Goal: Task Accomplishment & Management: Manage account settings

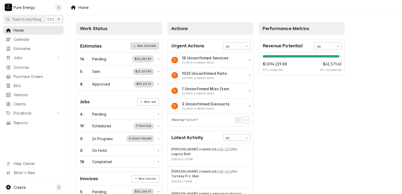
click at [143, 45] on link "New Estimate" at bounding box center [144, 45] width 29 height 7
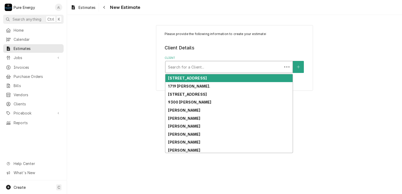
click at [180, 69] on div "Client" at bounding box center [224, 66] width 112 height 9
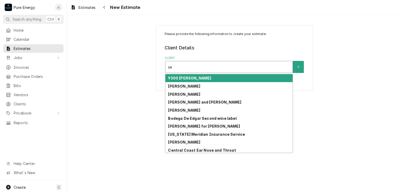
type input "s"
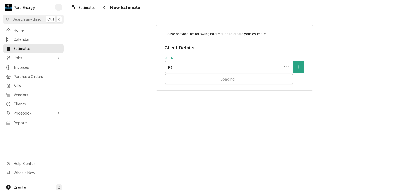
type input "K"
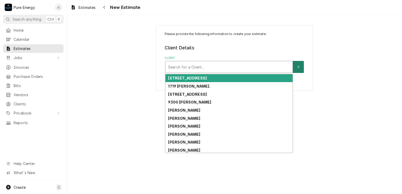
click at [301, 68] on button "Client" at bounding box center [298, 67] width 11 height 12
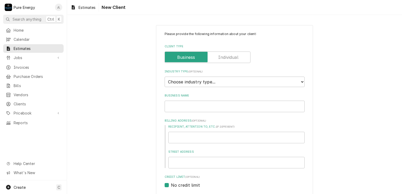
click at [230, 56] on label "Client Type" at bounding box center [208, 58] width 86 height 12
click at [230, 56] on input "Client Type" at bounding box center [207, 58] width 81 height 12
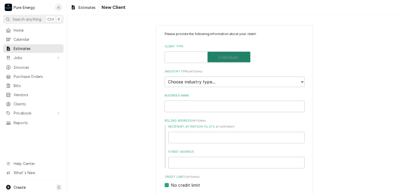
checkbox input "true"
click at [198, 103] on input "Individual Name" at bounding box center [235, 107] width 140 height 12
type textarea "x"
type input "S"
type textarea "x"
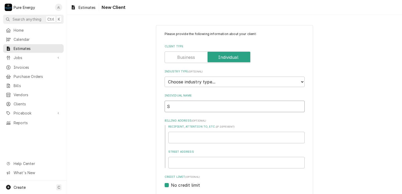
type input "Se"
type textarea "x"
type input "Set"
type textarea "x"
type input "Seth"
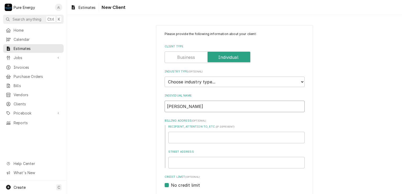
type textarea "x"
type input "Seth"
type textarea "x"
type input "Seth P"
type textarea "x"
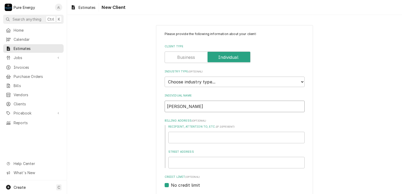
type input "Seth Pe"
type textarea "x"
type input "Seth Pee"
type textarea "x"
type input "Seth Peek"
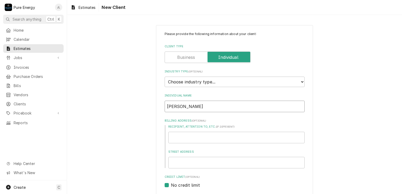
type textarea "x"
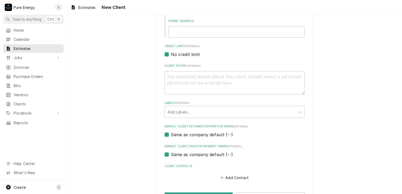
scroll to position [149, 0]
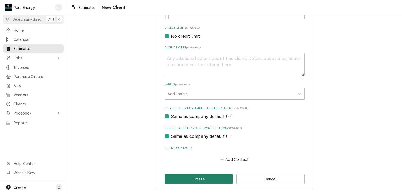
type input "Seth Peek"
click at [206, 176] on button "Create" at bounding box center [199, 179] width 68 height 10
type textarea "x"
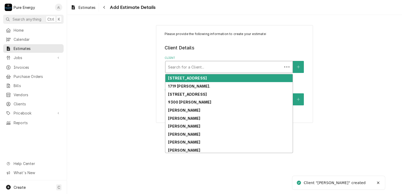
click at [200, 69] on div "Client" at bounding box center [224, 66] width 112 height 9
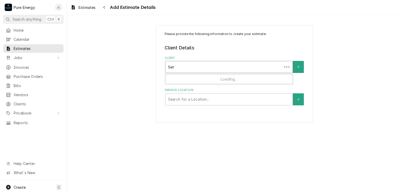
type input "Seth"
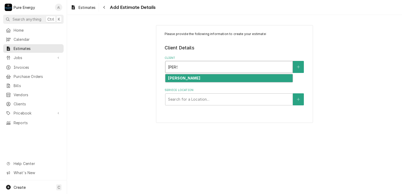
click at [200, 79] on div "[PERSON_NAME]" at bounding box center [228, 78] width 127 height 8
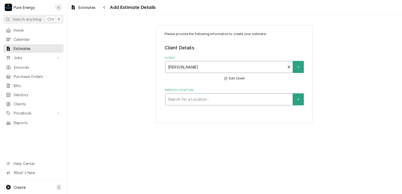
click at [227, 98] on div "Service Location" at bounding box center [229, 99] width 122 height 9
click at [304, 98] on button "Service Location" at bounding box center [298, 99] width 11 height 12
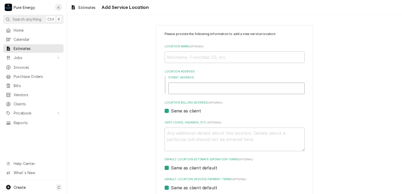
click at [220, 89] on input "Street Address" at bounding box center [236, 89] width 136 height 12
type textarea "x"
type input "7"
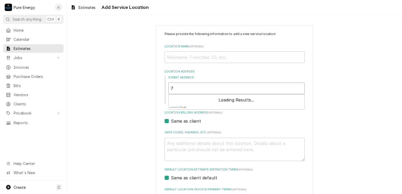
type textarea "x"
type input "79"
type textarea "x"
type input "798"
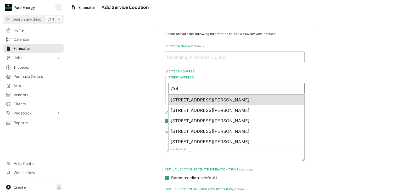
type textarea "x"
type input "798"
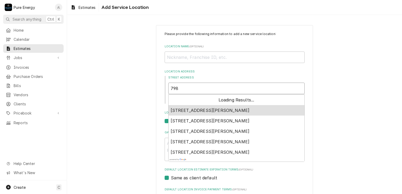
type textarea "x"
type input "798 D"
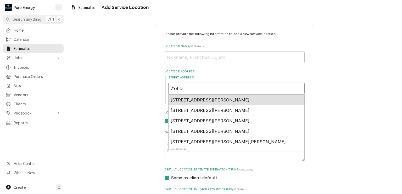
type textarea "x"
type input "798 Dr"
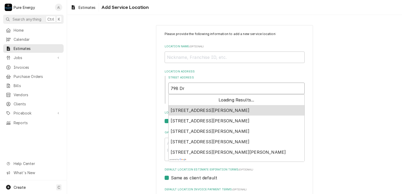
type textarea "x"
type input "798 Dra"
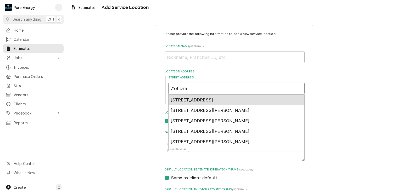
type textarea "x"
type input "798 Drak"
type textarea "x"
type input "798 Drake"
click at [205, 98] on span "798 Drake Street, Cambria, CA, USA" at bounding box center [192, 99] width 43 height 5
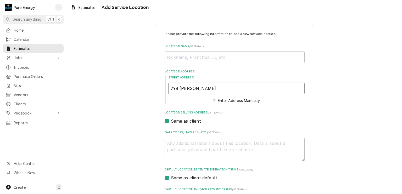
type textarea "x"
type input "798 Drake St"
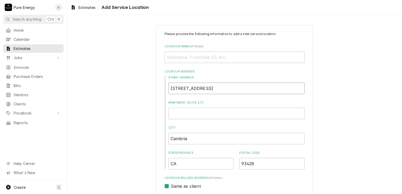
type textarea "x"
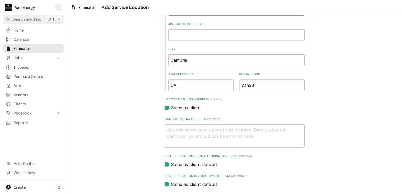
scroll to position [127, 0]
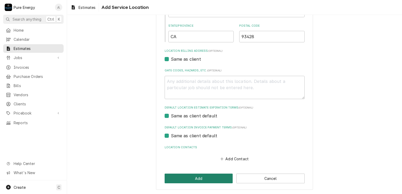
type input "798 Drake St"
click at [201, 178] on button "Add" at bounding box center [199, 179] width 68 height 10
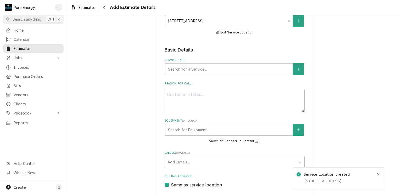
scroll to position [105, 0]
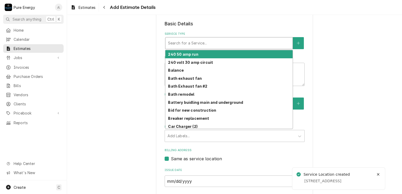
click at [239, 44] on div "Service Type" at bounding box center [229, 42] width 122 height 9
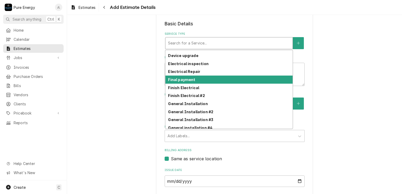
scroll to position [117, 0]
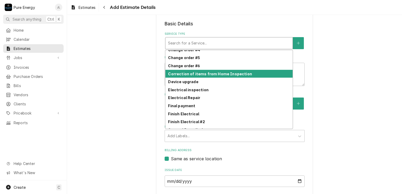
click at [231, 72] on strong "Correction of items from Home Inspection" at bounding box center [210, 74] width 84 height 4
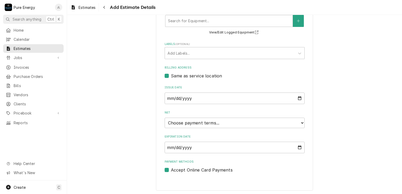
scroll to position [118, 0]
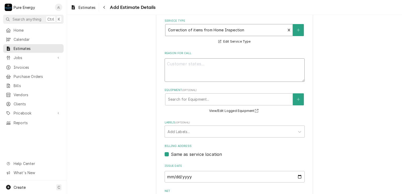
click at [190, 60] on textarea "Reason For Call" at bounding box center [235, 70] width 140 height 24
type textarea "x"
type textarea "P"
type textarea "x"
type textarea "Pa"
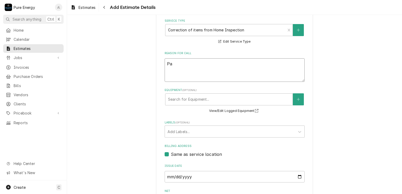
type textarea "x"
type textarea "Pan"
type textarea "x"
type textarea "Pane"
type textarea "x"
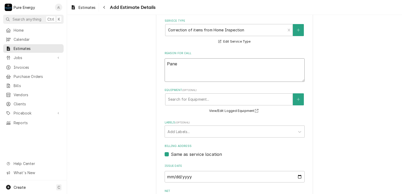
type textarea "Panel"
type textarea "x"
type textarea "Panel"
type textarea "x"
type textarea "Panel an"
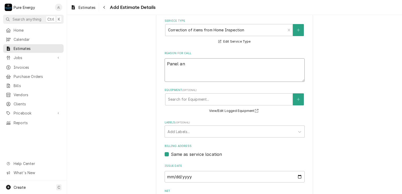
type textarea "x"
type textarea "Panel and"
type textarea "x"
type textarea "Panel and"
type textarea "x"
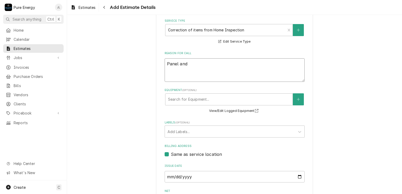
scroll to position [196, 0]
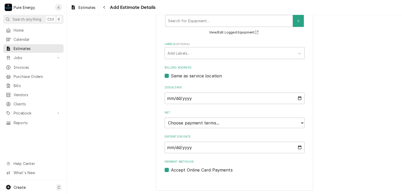
type textarea "Panel and"
click at [298, 146] on input "Expiration Date" at bounding box center [235, 148] width 140 height 12
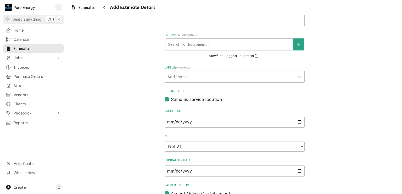
scroll to position [225, 0]
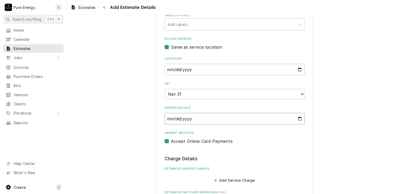
click at [296, 116] on input "2025-11-07" at bounding box center [235, 119] width 140 height 12
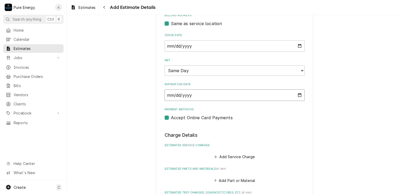
click at [298, 92] on input "2025-10-07" at bounding box center [235, 96] width 140 height 12
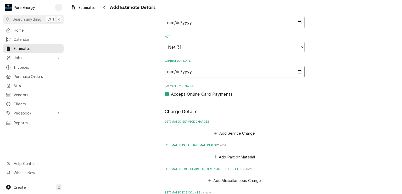
click at [300, 71] on input "2025-11-07" at bounding box center [235, 72] width 140 height 12
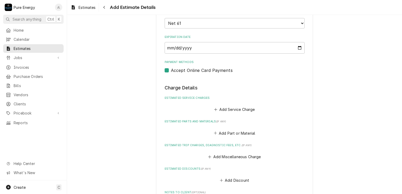
type textarea "x"
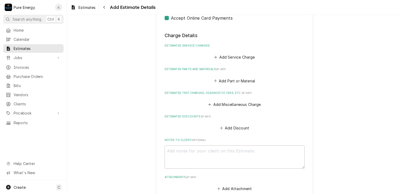
scroll to position [322, 0]
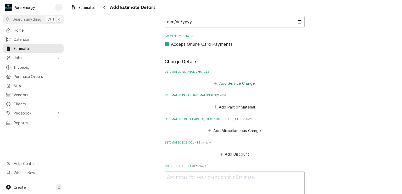
click at [239, 80] on button "Add Service Charge" at bounding box center [234, 83] width 42 height 7
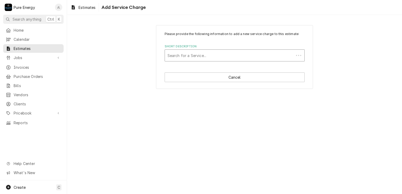
click at [188, 51] on div "Short Description" at bounding box center [230, 55] width 124 height 9
type input "Device"
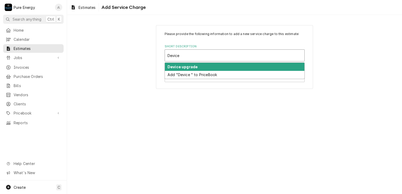
click at [189, 68] on strong "Device upgrade" at bounding box center [183, 67] width 30 height 4
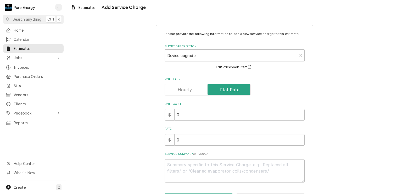
scroll to position [20, 0]
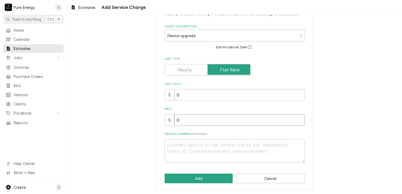
click at [206, 119] on input "0" at bounding box center [239, 120] width 130 height 12
click at [173, 144] on textarea "Service Summary ( optional )" at bounding box center [235, 152] width 140 height 24
type textarea "x"
type textarea "6"
type textarea "x"
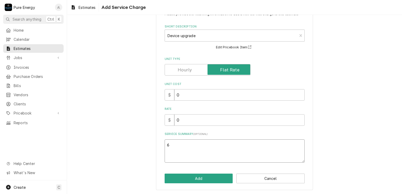
type textarea "6."
type textarea "x"
type textarea "6.0"
type textarea "x"
type textarea "6.03"
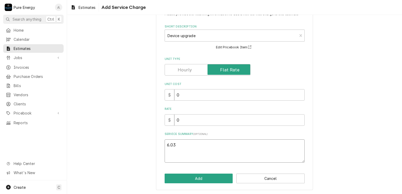
type textarea "x"
type textarea "6.03"
type textarea "x"
type textarea "6.03 p"
type textarea "x"
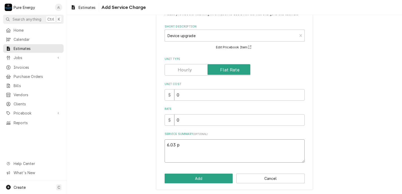
type textarea "6.03 pe"
type textarea "x"
type textarea "6.03 per"
type textarea "x"
type textarea "6.03 per"
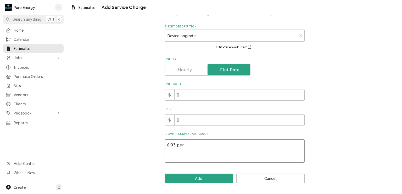
type textarea "x"
type textarea "6.03 per d"
type textarea "x"
type textarea "6.03 per de"
type textarea "x"
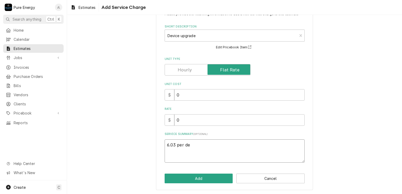
type textarea "6.03 per dev"
type textarea "x"
type textarea "6.03 per devi"
type textarea "x"
type textarea "6.03 per devic"
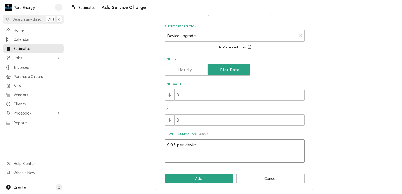
type textarea "x"
type textarea "6.03 per device"
type textarea "x"
type textarea "6.03 per device"
type textarea "x"
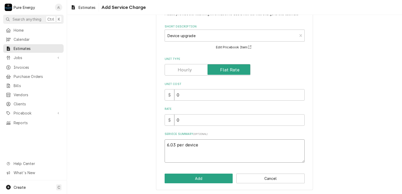
type textarea "6.03 per device a"
type textarea "x"
type textarea "6.03 per device an"
type textarea "x"
type textarea "6.03 per device and"
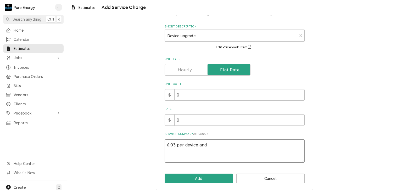
type textarea "x"
type textarea "6.03 per device and"
type textarea "x"
type textarea "6.03 per device and 4"
type textarea "x"
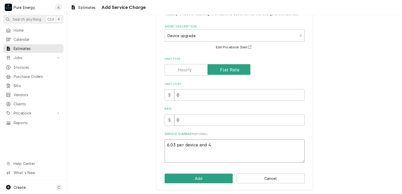
type textarea "6.03 per device and 49"
type textarea "x"
type textarea "6.03 per device and 49."
type textarea "x"
type textarea "6.03 per device and 49.5"
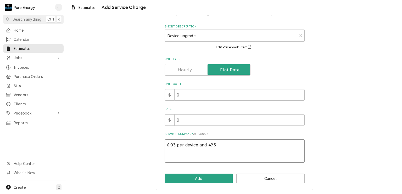
type textarea "x"
type textarea "6.03 per device and 49.50"
type textarea "x"
type textarea "6.03 per device and 49.50"
click at [189, 117] on input "0" at bounding box center [239, 120] width 130 height 12
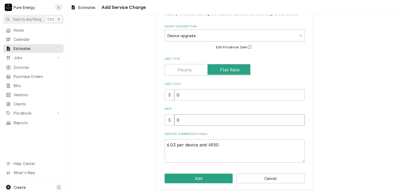
type textarea "x"
type input "5"
type textarea "x"
type input "55"
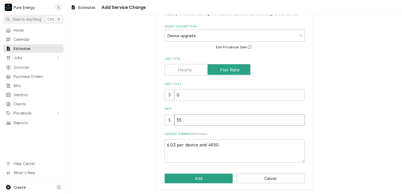
type textarea "x"
type input "55.5"
type textarea "x"
type input "55.53"
type textarea "x"
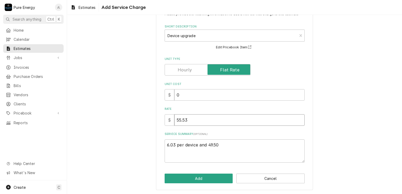
type input "55.53"
drag, startPoint x: 222, startPoint y: 150, endPoint x: 156, endPoint y: 143, distance: 66.7
click at [156, 143] on div "Please provide the following information to add a new service charge to this es…" at bounding box center [234, 97] width 157 height 185
type textarea "x"
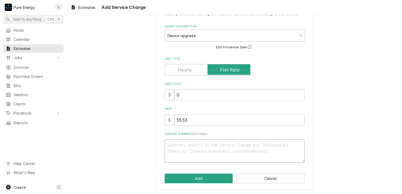
type textarea "T"
type textarea "x"
type textarea "Th"
type textarea "x"
type textarea "Thi"
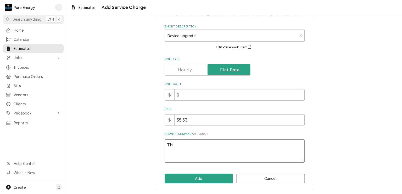
type textarea "x"
type textarea "This"
type textarea "x"
type textarea "This"
type textarea "x"
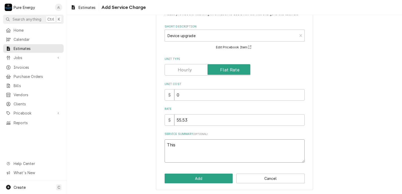
type textarea "This i"
type textarea "x"
type textarea "This is"
type textarea "x"
type textarea "This is"
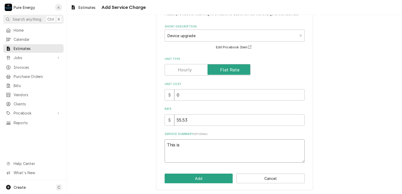
type textarea "x"
type textarea "This is f"
type textarea "x"
type textarea "This is fo"
type textarea "x"
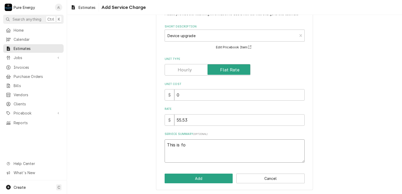
type textarea "This is for"
type textarea "x"
type textarea "This is for"
type textarea "x"
type textarea "This is for u"
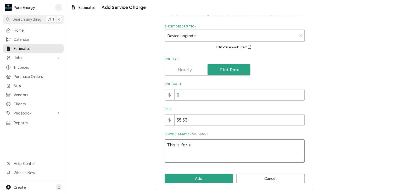
type textarea "x"
type textarea "This is for up"
type textarea "x"
type textarea "This is for upb"
type textarea "x"
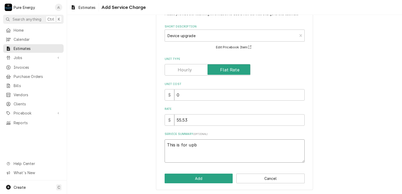
type textarea "This is for upbr"
type textarea "x"
type textarea "This is for upbra"
type textarea "x"
type textarea "This is for upbr"
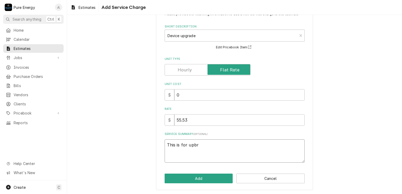
type textarea "x"
type textarea "This is for upb"
type textarea "x"
type textarea "This is for up"
type textarea "x"
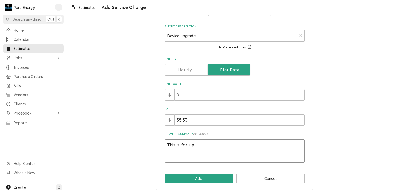
type textarea "This is for upg"
type textarea "x"
type textarea "This is for upgr"
type textarea "x"
type textarea "This is for upgra"
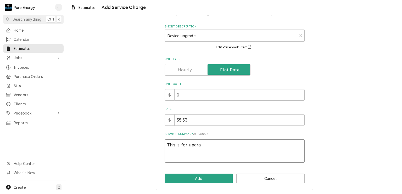
type textarea "x"
type textarea "This is for upgrad"
type textarea "x"
type textarea "This is for upgradi"
type textarea "x"
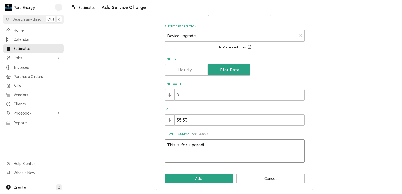
type textarea "This is for upgradin"
type textarea "x"
type textarea "This is for upgrading"
type textarea "x"
type textarea "This is for upgrading"
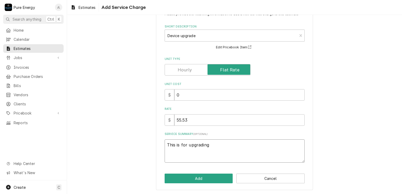
type textarea "x"
type textarea "This is for upgrading o"
type textarea "x"
type textarea "This is for upgrading of"
type textarea "x"
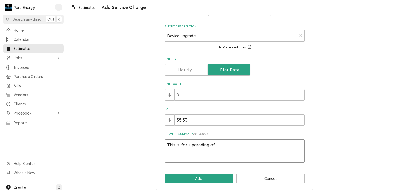
type textarea "This is for upgrading of o"
click at [187, 119] on input "55.53" at bounding box center [239, 120] width 130 height 12
click at [230, 145] on textarea "This is for upgrading of outlet." at bounding box center [235, 152] width 140 height 24
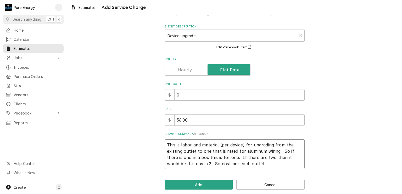
scroll to position [26, 0]
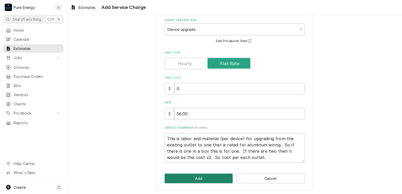
click at [214, 176] on button "Add" at bounding box center [199, 179] width 68 height 10
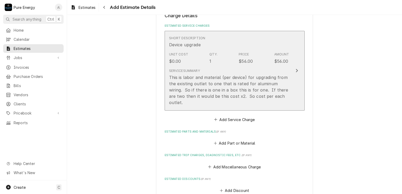
scroll to position [395, 0]
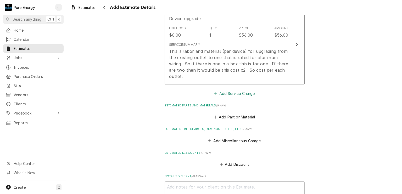
click at [243, 92] on button "Add Service Charge" at bounding box center [234, 93] width 42 height 7
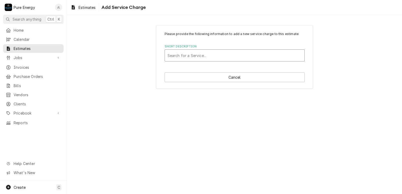
click at [187, 54] on div "Short Description" at bounding box center [235, 55] width 134 height 9
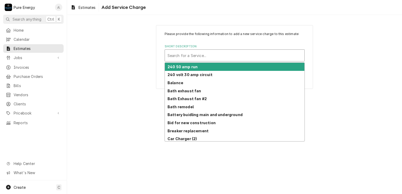
click at [187, 54] on div "Short Description" at bounding box center [235, 55] width 134 height 9
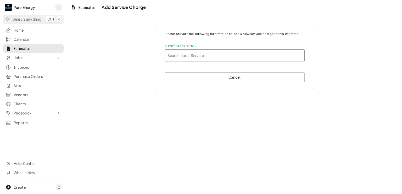
click at [187, 54] on div "Short Description" at bounding box center [235, 55] width 134 height 9
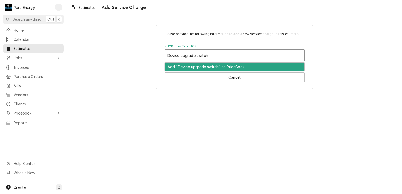
click at [190, 68] on div "Add "Device upgrade switch" to PriceBook" at bounding box center [235, 67] width 140 height 8
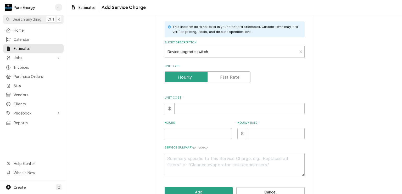
scroll to position [40, 0]
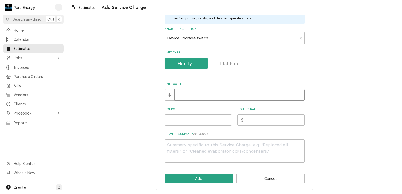
click at [206, 96] on input "Unit Cost" at bounding box center [239, 95] width 130 height 12
click at [232, 62] on label "Unit Type" at bounding box center [208, 64] width 86 height 12
click at [232, 62] on input "Unit Type" at bounding box center [207, 64] width 81 height 12
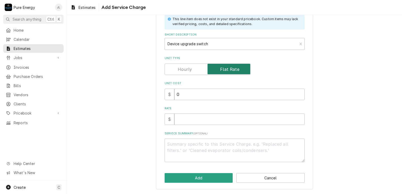
scroll to position [34, 0]
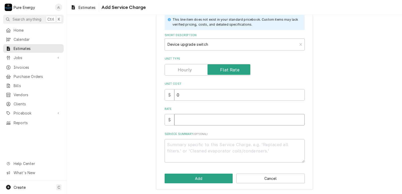
click at [202, 118] on input "Rate" at bounding box center [239, 120] width 130 height 12
click at [199, 179] on button "Add" at bounding box center [199, 179] width 68 height 10
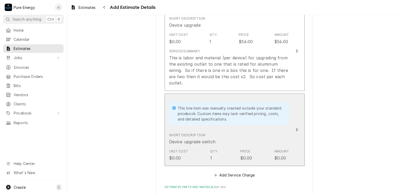
scroll to position [336, 0]
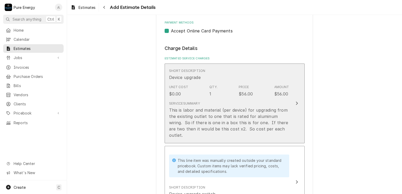
click at [275, 76] on div "Short Description Device upgrade" at bounding box center [229, 75] width 120 height 16
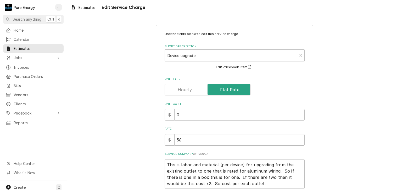
scroll to position [40, 0]
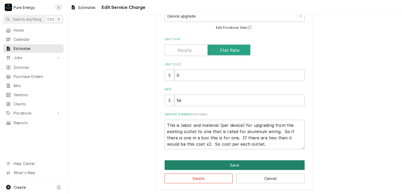
click at [215, 165] on button "Save" at bounding box center [235, 166] width 140 height 10
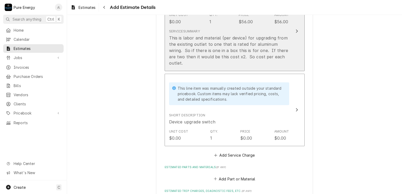
scroll to position [382, 0]
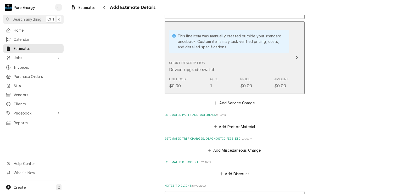
click at [234, 59] on div "Short Description Device upgrade switch" at bounding box center [229, 67] width 120 height 16
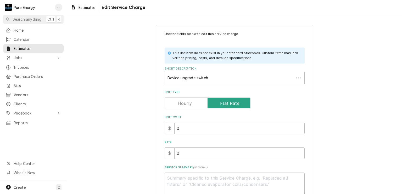
scroll to position [47, 0]
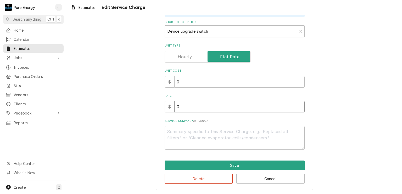
click at [189, 111] on input "0" at bounding box center [239, 107] width 130 height 12
click at [189, 110] on input "57.00" at bounding box center [239, 107] width 130 height 12
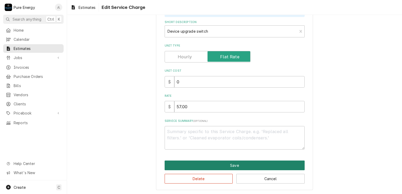
click at [228, 163] on button "Save" at bounding box center [235, 166] width 140 height 10
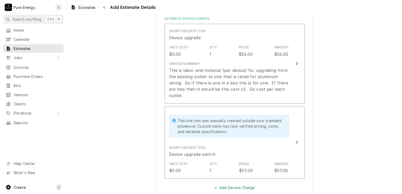
scroll to position [349, 0]
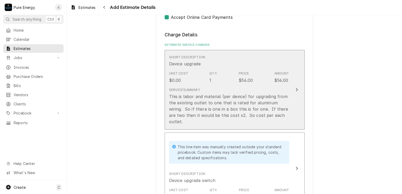
drag, startPoint x: 200, startPoint y: 121, endPoint x: 165, endPoint y: 120, distance: 34.8
click at [165, 120] on button "Short Description Device upgrade Unit Cost $0.00 Qty. 1 Price $56.00 Amount $56…" at bounding box center [235, 90] width 140 height 80
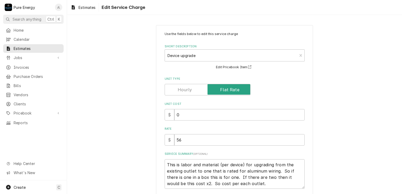
scroll to position [40, 0]
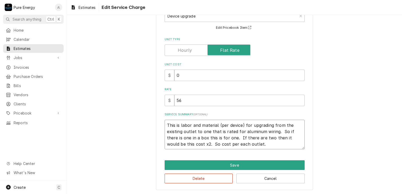
drag, startPoint x: 164, startPoint y: 125, endPoint x: 254, endPoint y: 145, distance: 91.9
click at [254, 145] on textarea "This is labor and material (per device) for upgrading from the existing outlet …" at bounding box center [235, 135] width 140 height 30
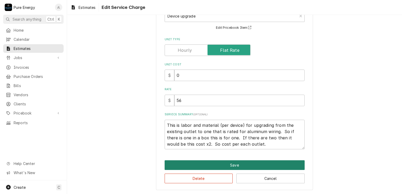
click at [204, 165] on button "Save" at bounding box center [235, 166] width 140 height 10
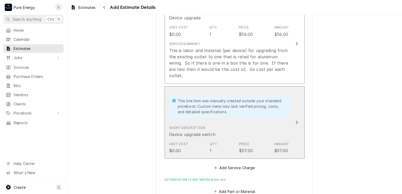
scroll to position [422, 0]
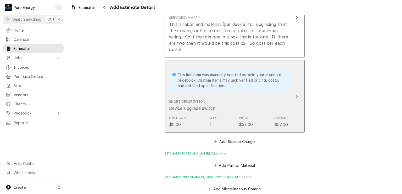
click at [230, 95] on div "This line item was manually created outside your standard pricebook. Custom ite…" at bounding box center [229, 80] width 120 height 34
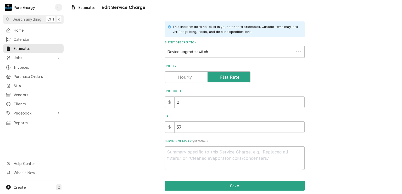
scroll to position [47, 0]
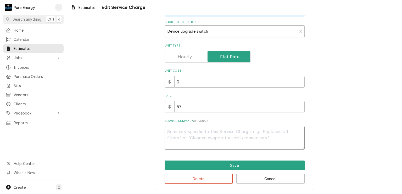
click at [184, 137] on textarea "Service Summary ( optional )" at bounding box center [235, 138] width 140 height 24
paste textarea "This is labor and material (per device) for upgrading from the existing outlet …"
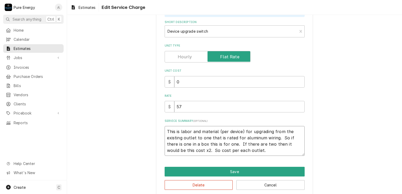
click at [194, 137] on textarea "This is labor and material (per device) for upgrading from the existing outlet …" at bounding box center [235, 141] width 140 height 30
click at [274, 151] on textarea "This is labor and material (per device) for upgrading from the existing single …" at bounding box center [235, 141] width 140 height 30
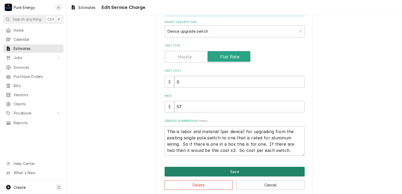
click at [260, 170] on button "Save" at bounding box center [235, 172] width 140 height 10
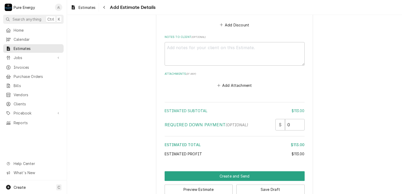
scroll to position [661, 0]
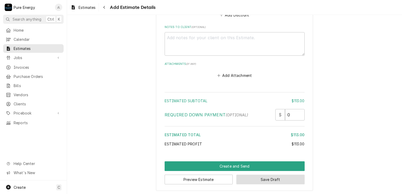
click at [266, 177] on button "Save Draft" at bounding box center [270, 180] width 68 height 10
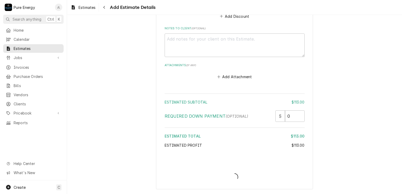
scroll to position [658, 0]
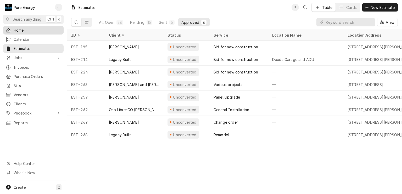
click at [36, 27] on span "Home" at bounding box center [37, 29] width 47 height 5
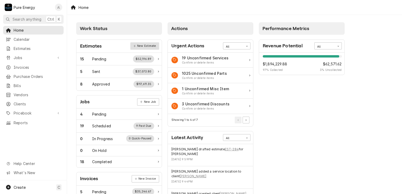
click at [147, 46] on link "New Estimate" at bounding box center [144, 45] width 29 height 7
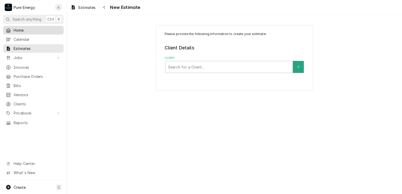
click at [45, 29] on span "Home" at bounding box center [37, 29] width 47 height 5
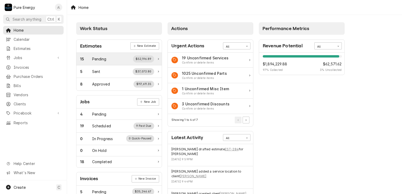
click at [110, 56] on div "15 Pending $52,196.89" at bounding box center [117, 59] width 74 height 7
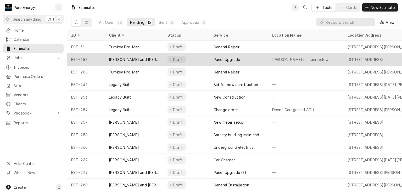
click at [324, 57] on div "[PERSON_NAME] number below" at bounding box center [305, 59] width 75 height 13
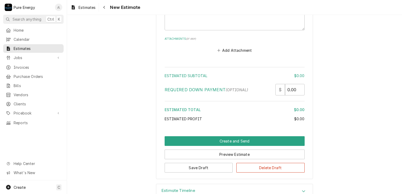
scroll to position [589, 0]
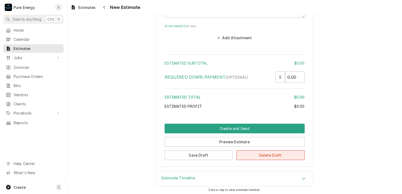
click at [259, 154] on button "Delete Draft" at bounding box center [270, 156] width 68 height 10
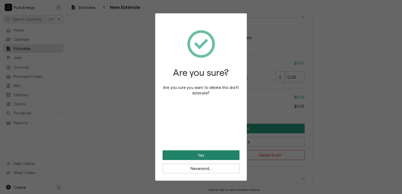
click at [201, 156] on button "Yes" at bounding box center [201, 156] width 77 height 10
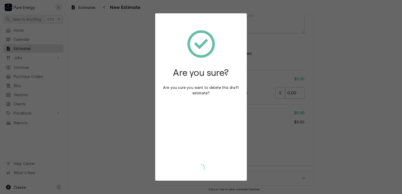
type textarea "x"
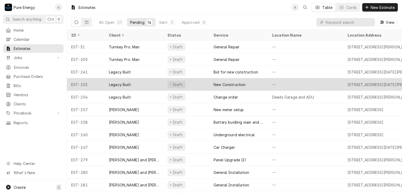
click at [303, 80] on div "—" at bounding box center [305, 84] width 75 height 13
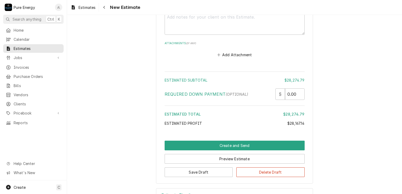
scroll to position [5301, 0]
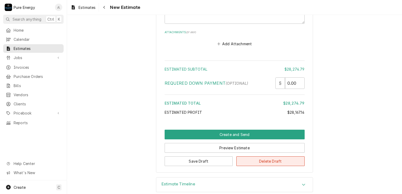
click at [259, 157] on button "Delete Draft" at bounding box center [270, 162] width 68 height 10
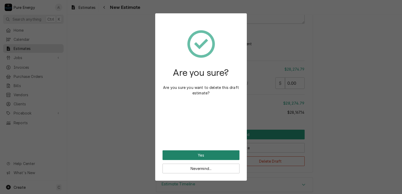
click at [212, 152] on button "Yes" at bounding box center [201, 156] width 77 height 10
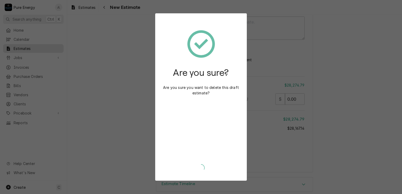
type textarea "x"
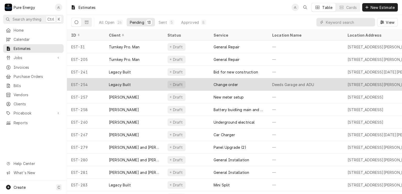
click at [330, 82] on div "Deeds Garage and ADU" at bounding box center [305, 84] width 75 height 13
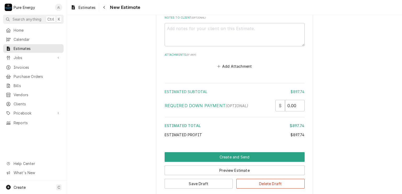
scroll to position [1207, 0]
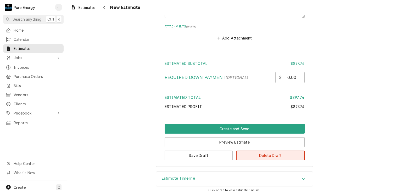
click at [249, 154] on button "Delete Draft" at bounding box center [270, 156] width 68 height 10
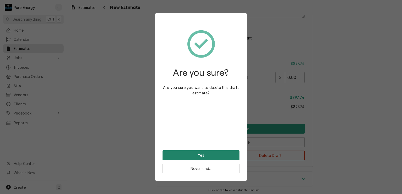
click at [213, 153] on button "Yes" at bounding box center [201, 156] width 77 height 10
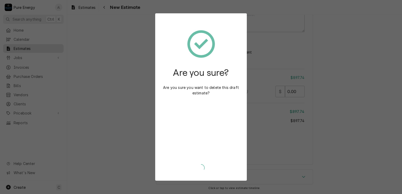
scroll to position [1191, 0]
type textarea "x"
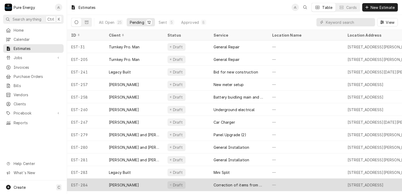
click at [309, 183] on div "—" at bounding box center [305, 185] width 75 height 13
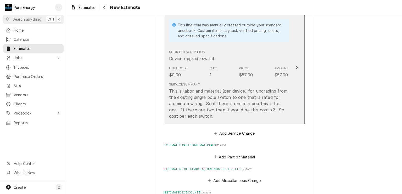
scroll to position [498, 0]
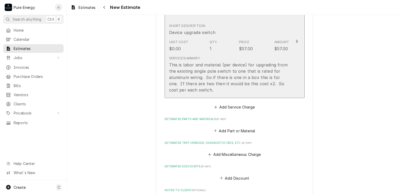
click at [223, 26] on div "Short Description Device upgrade switch" at bounding box center [229, 29] width 120 height 16
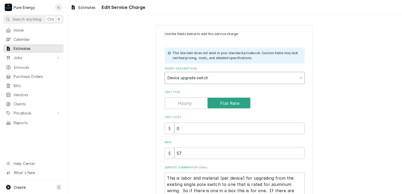
scroll to position [53, 0]
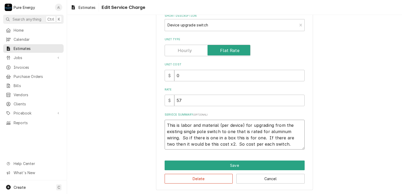
drag, startPoint x: 280, startPoint y: 143, endPoint x: 161, endPoint y: 124, distance: 120.3
click at [161, 124] on div "Use the fields below to edit this service charge This line item does not exist …" at bounding box center [234, 81] width 157 height 218
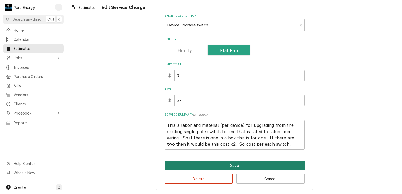
click at [226, 162] on button "Save" at bounding box center [235, 166] width 140 height 10
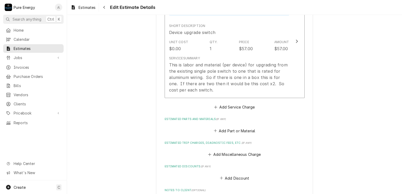
scroll to position [498, 0]
type textarea "x"
click at [238, 106] on button "Add Service Charge" at bounding box center [234, 107] width 42 height 7
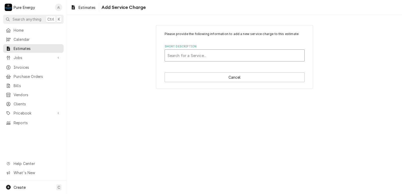
click at [201, 55] on div "Short Description" at bounding box center [235, 55] width 134 height 9
type input "Device upgrade 3 way switch"
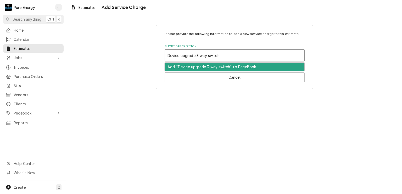
click at [197, 68] on div "Add "Device upgrade 3 way switch" to PriceBook" at bounding box center [235, 67] width 140 height 8
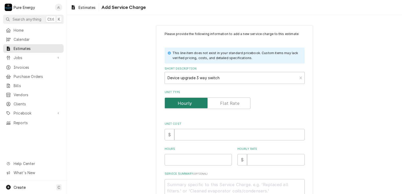
type textarea "x"
click at [225, 101] on label "Unit Type" at bounding box center [208, 104] width 86 height 12
click at [225, 101] on input "Unit Type" at bounding box center [207, 104] width 81 height 12
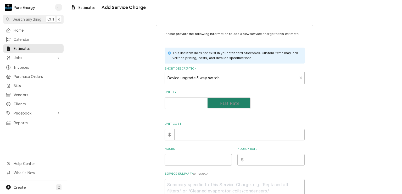
checkbox input "true"
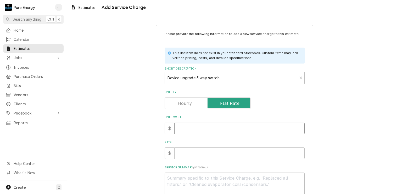
click at [207, 126] on input "Unit Cost" at bounding box center [239, 129] width 130 height 12
type textarea "x"
type input "0"
type textarea "x"
type input "0.0"
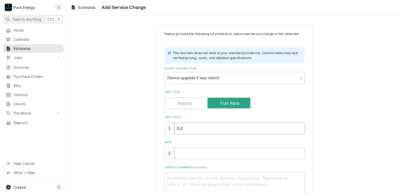
type textarea "x"
type input "0.0"
click at [182, 155] on input "Rate" at bounding box center [239, 154] width 130 height 12
type textarea "x"
type input "6"
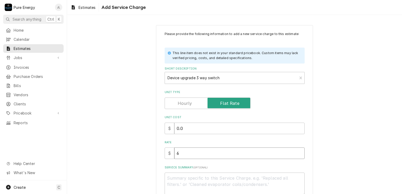
type textarea "x"
type input "62"
type textarea "x"
type input "62.0"
type textarea "x"
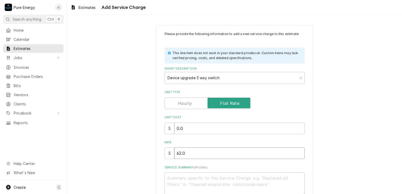
type input "62.00"
type textarea "x"
type input "62.00"
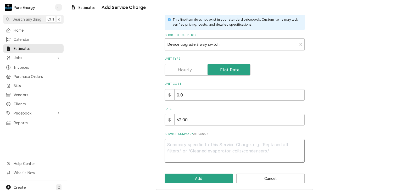
click at [180, 152] on textarea "Service Summary ( optional )" at bounding box center [235, 151] width 140 height 24
paste textarea "This is labor and material (per device) for upgrading from the existing single …"
type textarea "x"
type textarea "This is labor and material (per device) for upgrading from the existing single …"
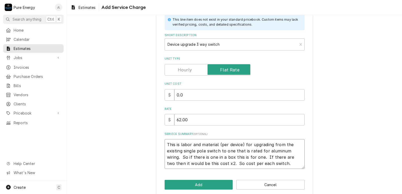
click at [193, 152] on textarea "This is labor and material (per device) for upgrading from the existing single …" at bounding box center [235, 154] width 140 height 30
click at [194, 151] on textarea "This is labor and material (per device) for upgrading from the existing single …" at bounding box center [235, 154] width 140 height 30
click at [205, 152] on textarea "This is labor and material (per device) for upgrading from the existing single …" at bounding box center [235, 154] width 140 height 30
type textarea "x"
type textarea "This is labor and material (per device) for upgrading from the existing single …"
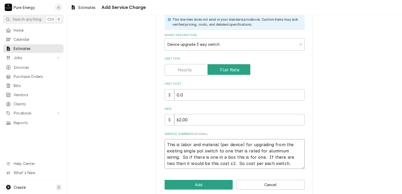
type textarea "x"
type textarea "This is labor and material (per device) for upgrading from the existing single …"
type textarea "x"
type textarea "This is labor and material (per device) for upgrading from the existing single …"
type textarea "x"
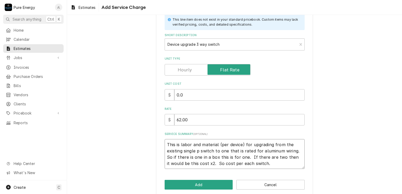
type textarea "This is labor and material (per device) for upgrading from the existing single …"
type textarea "x"
type textarea "This is labor and material (per device) for upgrading from the existing single …"
type textarea "x"
type textarea "This is labor and material (per device) for upgrading from the existing singl s…"
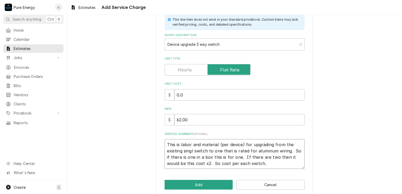
type textarea "x"
type textarea "This is labor and material (per device) for upgrading from the existing sing sw…"
type textarea "x"
type textarea "This is labor and material (per device) for upgrading from the existing sin swi…"
type textarea "x"
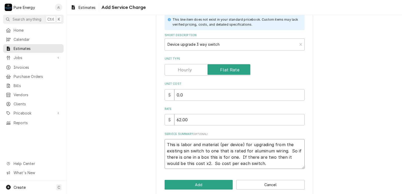
type textarea "This is labor and material (per device) for upgrading from the existing si swit…"
type textarea "x"
type textarea "This is labor and material (per device) for upgrading from the existing s switc…"
type textarea "x"
type textarea "This is labor and material (per device) for upgrading from the existing switch …"
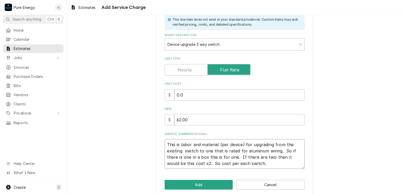
type textarea "x"
type textarea "This is labor and material (per device) for upgrading from the existing t switc…"
type textarea "x"
type textarea "This is labor and material (per device) for upgrading from the existing switch …"
type textarea "x"
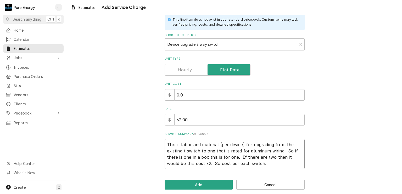
type textarea "This is labor and material (per device) for upgrading from the existing th swit…"
type textarea "x"
type textarea "This is labor and material (per device) for upgrading from the existing thr swi…"
type textarea "x"
type textarea "This is labor and material (per device) for upgrading from the existing thre sw…"
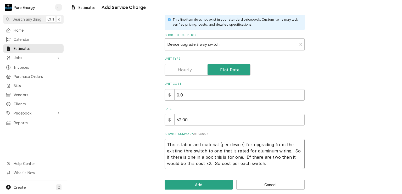
type textarea "x"
type textarea "This is labor and material (per device) for upgrading from the existing three s…"
type textarea "x"
type textarea "This is labor and material (per device) for upgrading from the existing three s…"
type textarea "x"
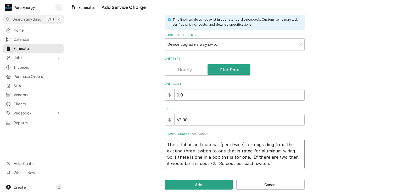
type textarea "This is labor and material (per device) for upgrading from the existing three w…"
type textarea "x"
type textarea "This is labor and material (per device) for upgrading from the existing three w…"
type textarea "x"
type textarea "This is labor and material (per device) for upgrading from the existing three w…"
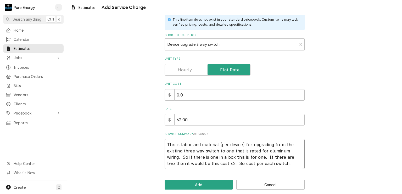
type textarea "x"
type textarea "This is labor and material (per device) for upgrading from the existing three w…"
click at [208, 182] on button "Add" at bounding box center [199, 185] width 68 height 10
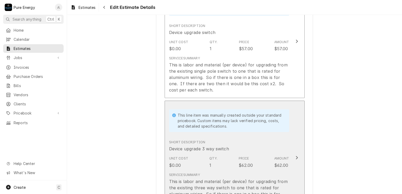
type textarea "x"
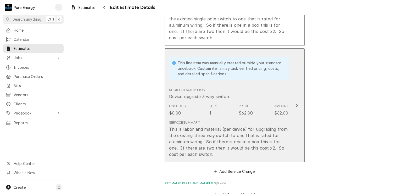
scroll to position [655, 0]
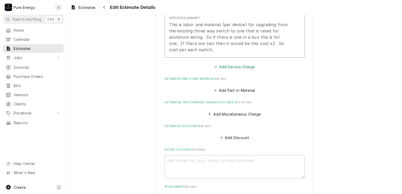
click at [237, 65] on button "Add Service Charge" at bounding box center [234, 66] width 42 height 7
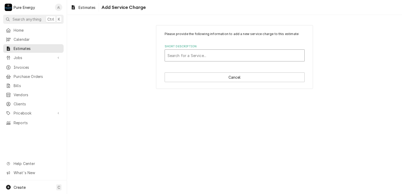
click at [187, 55] on div "Short Description" at bounding box center [235, 55] width 134 height 9
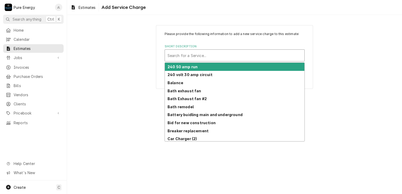
type input "2"
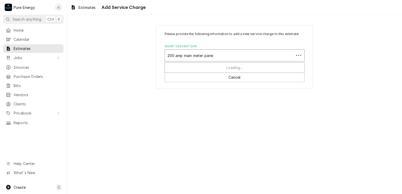
type input "200 amp main meter panel"
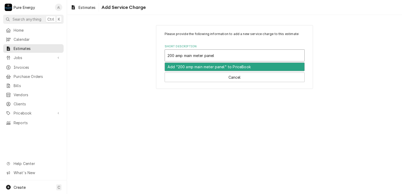
click at [192, 68] on div "Add "200 amp main meter panel" to PriceBook" at bounding box center [235, 67] width 140 height 8
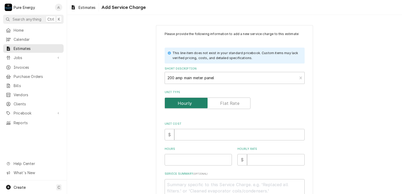
type textarea "x"
click at [222, 100] on label "Unit Type" at bounding box center [208, 104] width 86 height 12
click at [222, 100] on input "Unit Type" at bounding box center [207, 104] width 81 height 12
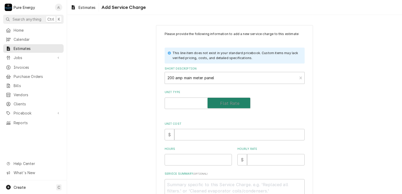
checkbox input "true"
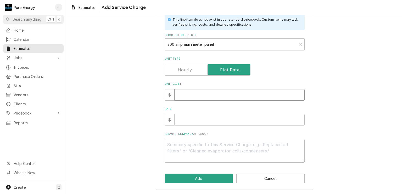
click at [189, 94] on input "Unit Cost" at bounding box center [239, 95] width 130 height 12
type textarea "x"
type input "0"
type textarea "x"
type input "0.0"
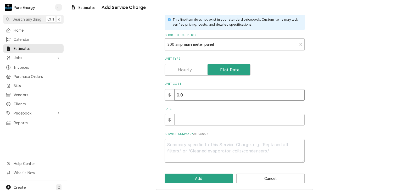
type textarea "x"
type input "0.0"
click at [187, 119] on input "Rate" at bounding box center [239, 120] width 130 height 12
type textarea "x"
type input "6"
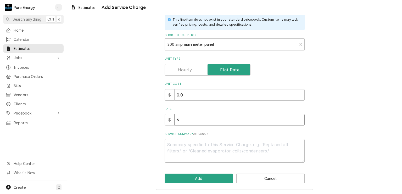
type textarea "x"
type input "60"
type textarea "x"
type input "600"
type textarea "x"
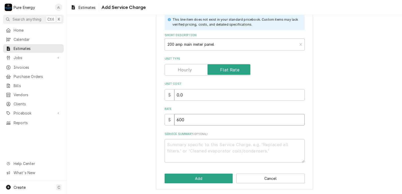
type input "600.0"
type textarea "x"
type input "600.00"
type textarea "x"
type input "600.00"
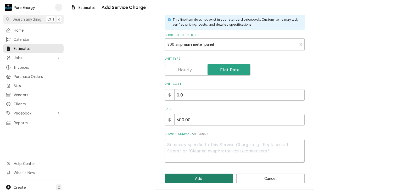
click at [188, 180] on button "Add" at bounding box center [199, 179] width 68 height 10
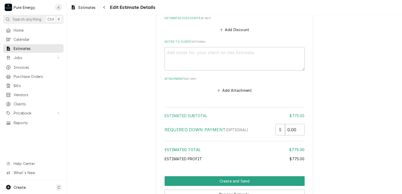
scroll to position [890, 0]
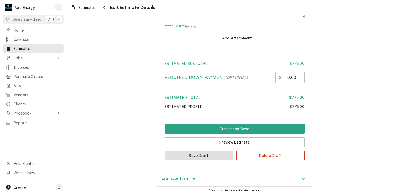
click at [187, 152] on button "Save Draft" at bounding box center [199, 156] width 68 height 10
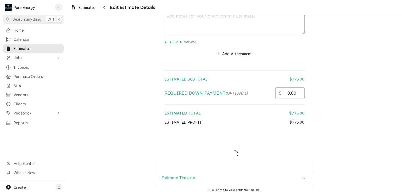
type textarea "x"
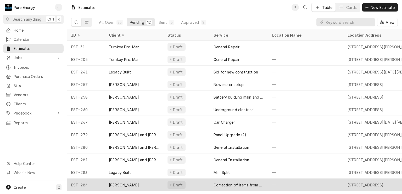
click at [316, 183] on div "—" at bounding box center [305, 185] width 75 height 13
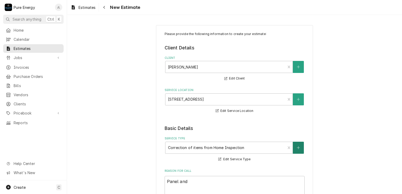
type textarea "x"
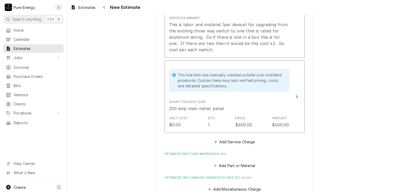
scroll to position [707, 0]
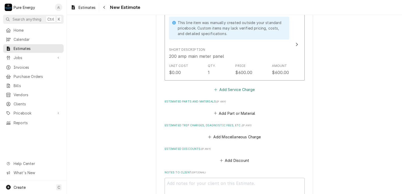
click at [231, 89] on button "Add Service Charge" at bounding box center [234, 89] width 42 height 7
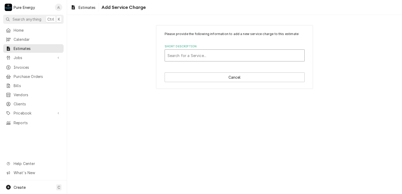
click at [218, 58] on div "Short Description" at bounding box center [235, 55] width 134 height 9
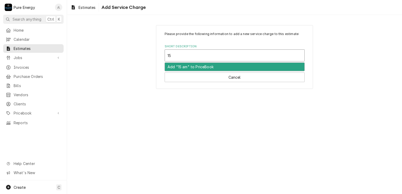
type input "1"
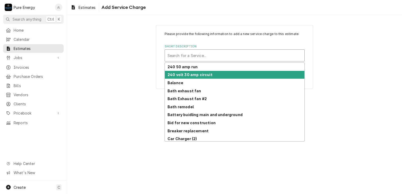
click at [325, 84] on div "Please provide the following information to add a new service charge to this es…" at bounding box center [234, 56] width 335 height 73
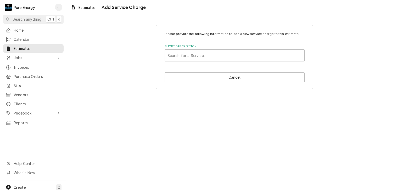
type textarea "x"
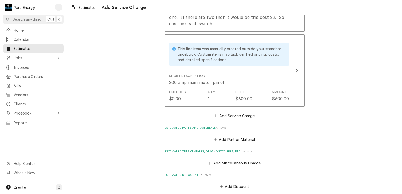
scroll to position [733, 0]
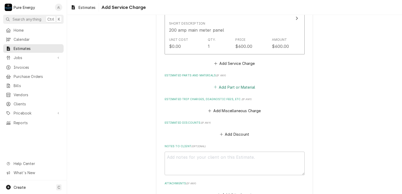
click at [226, 85] on button "Add Part or Material" at bounding box center [234, 87] width 43 height 7
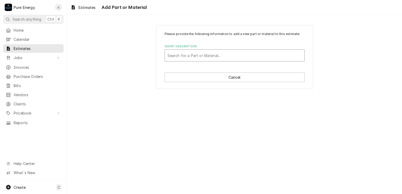
click at [193, 57] on div "Short Description" at bounding box center [235, 55] width 134 height 9
type input "S"
type input "15 amp single pole"
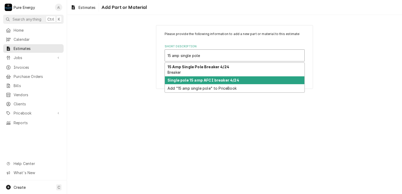
click at [203, 80] on strong "Single pole 15 amp AFCI breaker 4/24" at bounding box center [204, 80] width 72 height 4
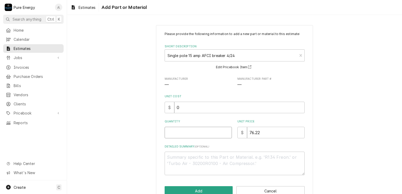
click at [178, 130] on input "Quantity" at bounding box center [198, 133] width 67 height 12
type textarea "x"
type input "4"
type textarea "x"
type input "4"
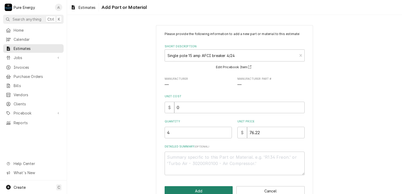
click at [212, 187] on button "Add" at bounding box center [199, 191] width 68 height 10
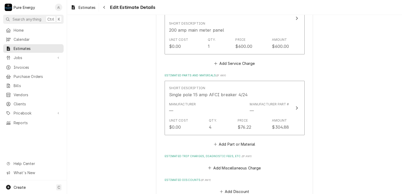
type textarea "x"
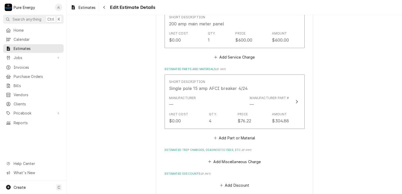
scroll to position [733, 0]
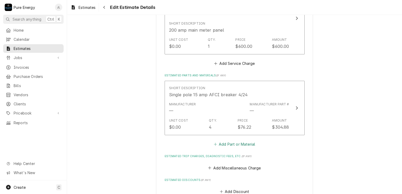
click at [236, 143] on button "Add Part or Material" at bounding box center [234, 144] width 43 height 7
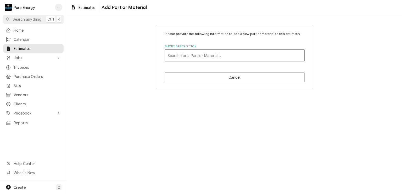
click at [199, 56] on div "Short Description" at bounding box center [235, 55] width 134 height 9
type input "AFCI"
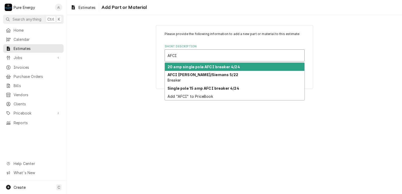
click at [204, 64] on div "20 amp single pole AFCI breaker 4/24" at bounding box center [235, 67] width 140 height 8
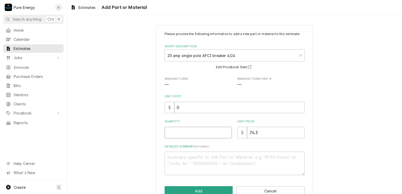
click at [206, 131] on input "Quantity" at bounding box center [198, 133] width 67 height 12
type textarea "x"
type input "7"
type textarea "x"
type input "7"
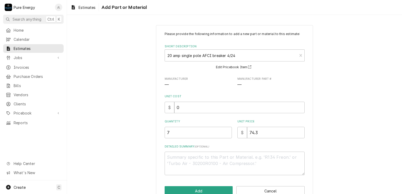
scroll to position [13, 0]
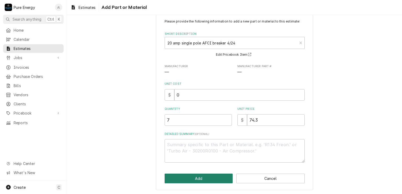
click at [206, 177] on button "Add" at bounding box center [199, 179] width 68 height 10
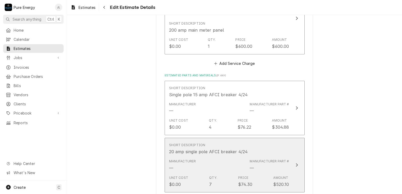
type textarea "x"
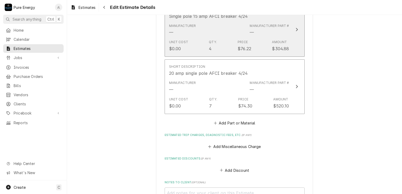
scroll to position [838, 0]
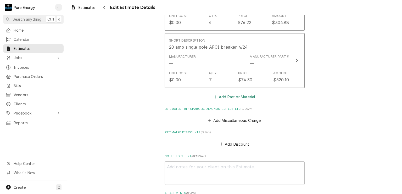
click at [238, 96] on button "Add Part or Material" at bounding box center [234, 96] width 43 height 7
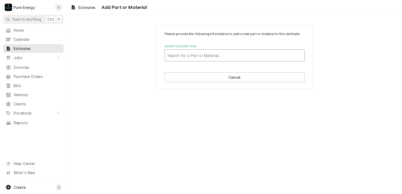
click at [213, 56] on div "Short Description" at bounding box center [235, 55] width 134 height 9
type input "50 amp afci breaker"
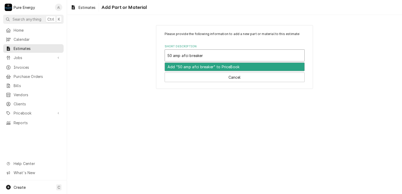
click at [201, 68] on div "Add "50 amp afci breaker" to PriceBook" at bounding box center [235, 67] width 140 height 8
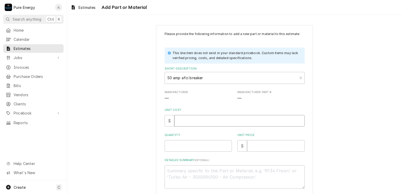
click at [209, 120] on input "Unit Cost" at bounding box center [239, 121] width 130 height 12
type textarea "x"
type input "0"
type textarea "x"
type input "0.0"
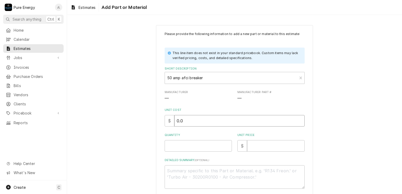
type textarea "x"
type input "0.0"
click at [202, 148] on input "Quantity" at bounding box center [198, 146] width 67 height 12
type textarea "x"
type input "1"
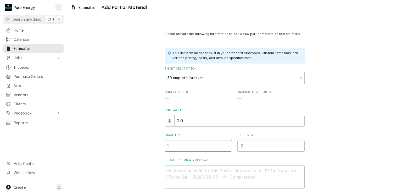
type textarea "x"
type input "1"
click at [284, 144] on input "Unit Price" at bounding box center [276, 146] width 58 height 12
type textarea "x"
type input "0"
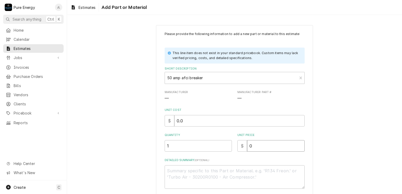
type textarea "x"
type input "0.0"
type textarea "x"
type input "0.0"
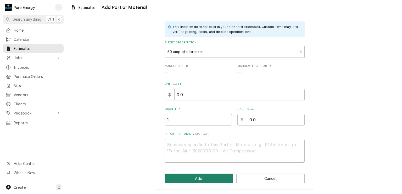
click at [203, 177] on button "Add" at bounding box center [199, 179] width 68 height 10
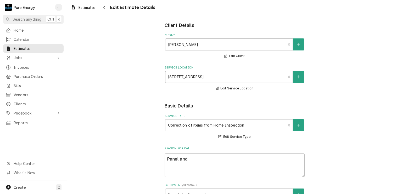
scroll to position [101, 0]
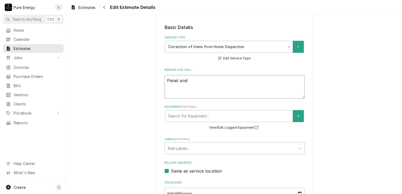
click at [195, 81] on textarea "Panel and" at bounding box center [235, 87] width 140 height 24
type textarea "x"
type textarea "Panel an"
type textarea "x"
type textarea "Panel a"
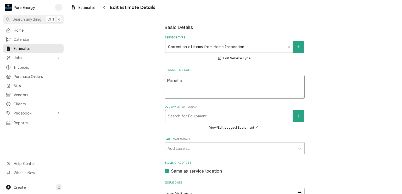
type textarea "x"
type textarea "Panel"
type textarea "x"
type textarea "Panel"
type textarea "x"
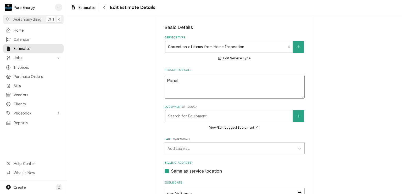
type textarea "Pane"
type textarea "x"
type textarea "Pan"
type textarea "x"
type textarea "Pa"
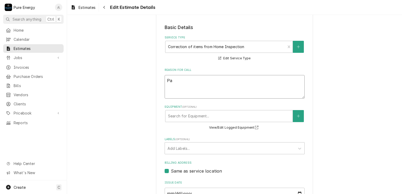
type textarea "x"
type textarea "P"
type textarea "x"
type textarea "F"
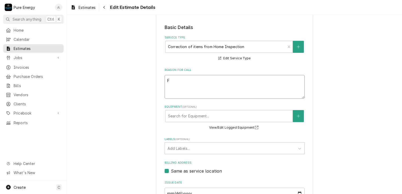
type textarea "x"
type textarea "Fr"
type textarea "x"
type textarea "Fro"
type textarea "x"
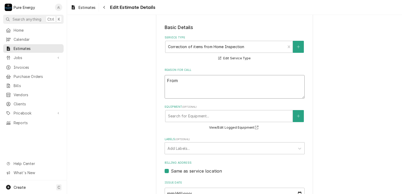
type textarea "From"
type textarea "x"
type textarea "From a"
type textarea "x"
type textarea "From a"
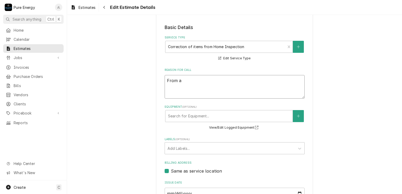
type textarea "x"
type textarea "From a H"
type textarea "x"
type textarea "From a Ho"
type textarea "x"
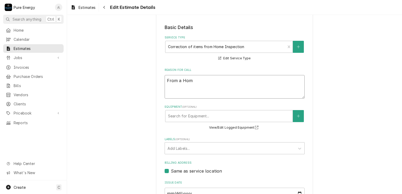
type textarea "From a Home"
type textarea "x"
type textarea "From a Home"
type textarea "x"
type textarea "From a Home i"
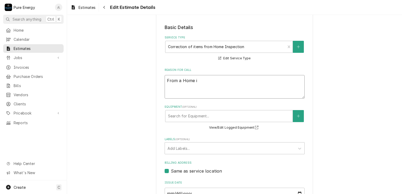
type textarea "x"
type textarea "From a Home"
type textarea "x"
type textarea "From a Home I"
type textarea "x"
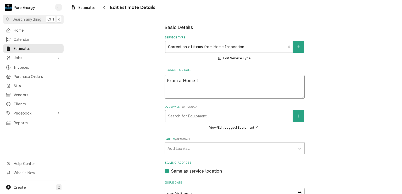
type textarea "From a Home In"
type textarea "x"
type textarea "From a Home Ins"
type textarea "x"
type textarea "From a Home Insp"
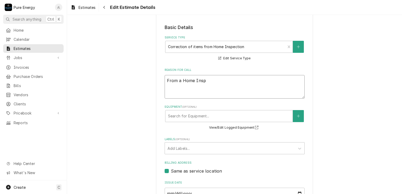
type textarea "x"
type textarea "From a Home Inspe"
type textarea "x"
type textarea "From a Home Inspec"
type textarea "x"
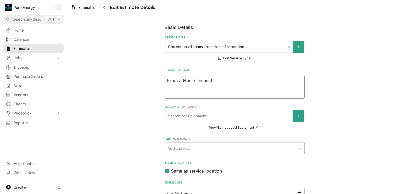
type textarea "From a Home Inspecti"
type textarea "x"
type textarea "From a Home Inspectio"
type textarea "x"
type textarea "From a Home Inspection"
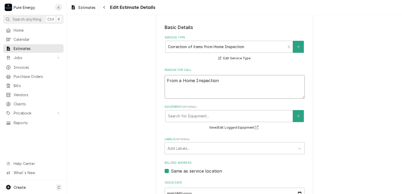
type textarea "x"
type textarea "From a Home Inspection"
type textarea "x"
type textarea "From a Home Inspection,"
type textarea "x"
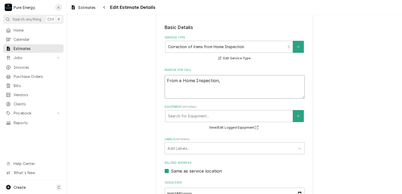
type textarea "From a Home Inspection, i"
type textarea "x"
type textarea "From a Home Inspection, it"
type textarea "x"
type textarea "From a Home Inspection, itw"
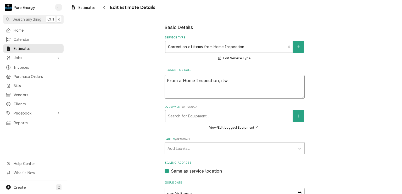
type textarea "x"
type textarea "From a Home Inspection, itw"
type textarea "x"
type textarea "From a Home Inspection, itw a"
type textarea "x"
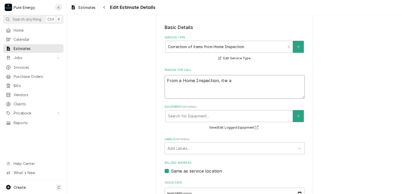
type textarea "From a Home Inspection, itw as"
type textarea "x"
type textarea "From a Home Inspection, itw a"
type textarea "x"
type textarea "From a Home Inspection, itw"
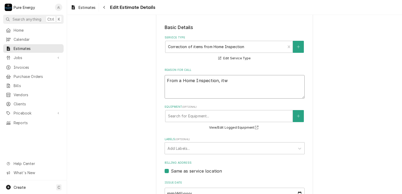
type textarea "x"
type textarea "From a Home Inspection, itw"
type textarea "x"
type textarea "From a Home Inspection, it"
type textarea "x"
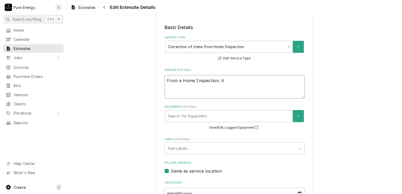
type textarea "From a Home Inspection, itw"
type textarea "x"
type textarea "From a Home Inspection, it"
type textarea "x"
type textarea "From a Home Inspection, it"
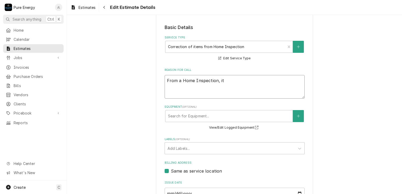
type textarea "x"
type textarea "From a Home Inspection, it wa"
type textarea "x"
type textarea "From a Home Inspection, it was"
type textarea "x"
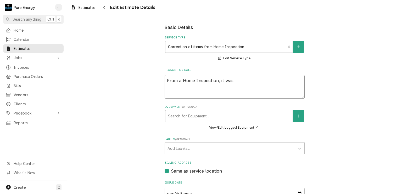
type textarea "From a Home Inspection, it was n"
type textarea "x"
type textarea "From a Home Inspection, it was no"
type textarea "x"
type textarea "From a Home Inspection, it was not"
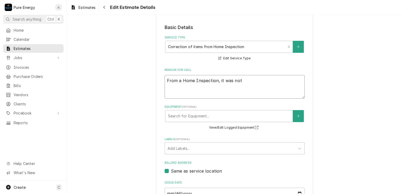
type textarea "x"
type textarea "From a Home Inspection, it was note"
type textarea "x"
type textarea "From a Home Inspection, it was noted"
type textarea "x"
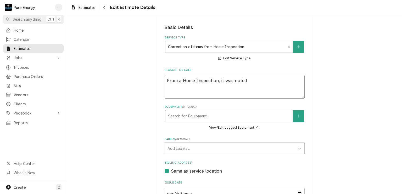
type textarea "From a Home Inspection, it was noted t"
type textarea "x"
type textarea "From a Home Inspection, it was noted th"
type textarea "x"
type textarea "From a Home Inspection, it was noted tha"
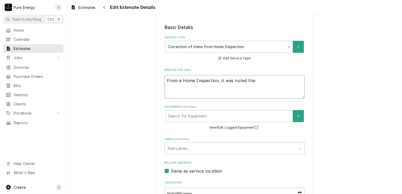
type textarea "x"
type textarea "From a Home Inspection, it was noted that"
type textarea "x"
type textarea "From a Home Inspection, it was noted that th"
type textarea "x"
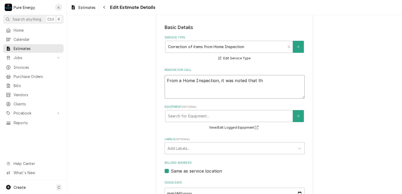
type textarea "From a Home Inspection, it was noted that the"
type textarea "x"
type textarea "From a Home Inspection, it was noted that the"
type textarea "x"
type textarea "From a Home Inspection, it was noted that the h"
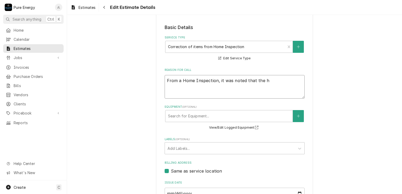
type textarea "x"
type textarea "From a Home Inspection, it was noted that the ho"
type textarea "x"
type textarea "From a Home Inspection, it was noted that the hou"
type textarea "x"
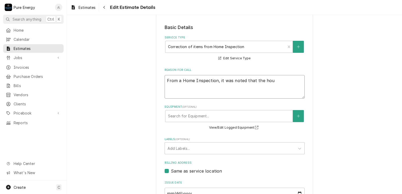
type textarea "From a Home Inspection, it was noted that the hous"
type textarea "x"
type textarea "From a Home Inspection, it was noted that the house"
type textarea "x"
type textarea "From a Home Inspection, it was noted that the house"
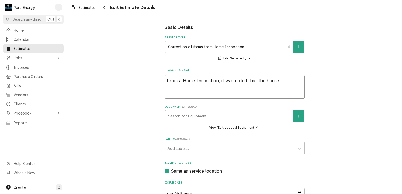
type textarea "x"
type textarea "From a Home Inspection, it was noted that the house w"
type textarea "x"
type textarea "From a Home Inspection, it was noted that the house wa"
type textarea "x"
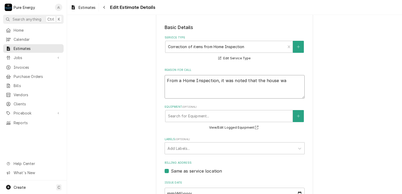
type textarea "From a Home Inspection, it was noted that the house was"
type textarea "x"
type textarea "From a Home Inspection, it was noted that the house was"
type textarea "x"
type textarea "From a Home Inspection, it was noted that the house was w"
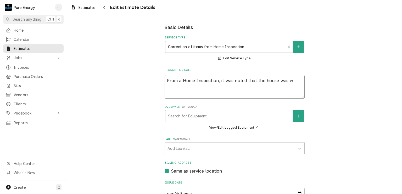
type textarea "x"
type textarea "From a Home Inspection, it was noted that the house was wi"
type textarea "x"
type textarea "From a Home Inspection, it was noted that the house was wir"
type textarea "x"
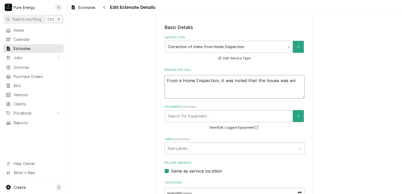
type textarea "From a Home Inspection, it was noted that the house was wire"
type textarea "x"
type textarea "From a Home Inspection, it was noted that the house was wirei"
type textarea "x"
type textarea "From a Home Inspection, it was noted that the house was wire"
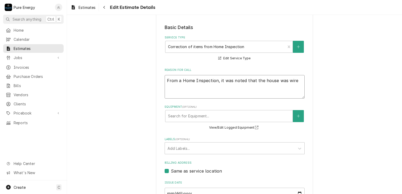
type textarea "x"
type textarea "From a Home Inspection, it was noted that the house was wiree"
type textarea "x"
type textarea "From a Home Inspection, it was noted that the house was wireed"
type textarea "x"
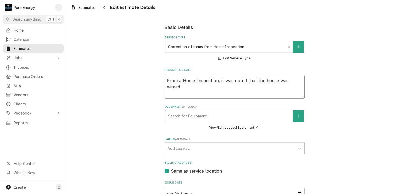
type textarea "From a Home Inspection, it was noted that the house was wiree"
type textarea "x"
type textarea "From a Home Inspection, it was noted that the house was wire"
type textarea "x"
type textarea "From a Home Inspection, it was noted that the house was wired"
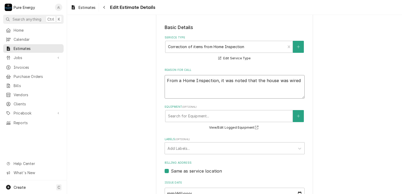
type textarea "x"
type textarea "From a Home Inspection, it was noted that the house was wired"
type textarea "x"
type textarea "From a Home Inspection, it was noted that the house was wired wi"
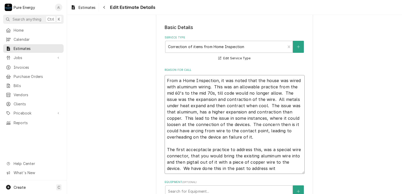
click at [238, 95] on textarea "From a Home Inspection, it was noted that the house was wired with aluminum wir…" at bounding box center [235, 124] width 140 height 99
click at [260, 168] on textarea "From a Home Inspection, it was noted that the house was wired with aluminum wir…" at bounding box center [235, 124] width 140 height 99
click at [203, 170] on textarea "From a Home Inspection, it was noted that the house was wired with aluminum wir…" at bounding box center [235, 127] width 140 height 105
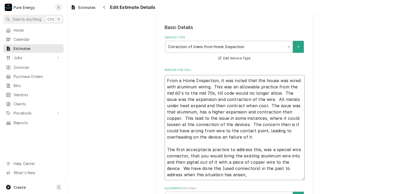
click at [218, 175] on textarea "From a Home Inspection, it was noted that the house was wired with aluminum wir…" at bounding box center [235, 127] width 140 height 105
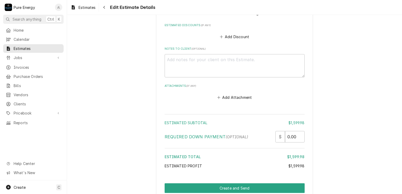
scroll to position [1291, 0]
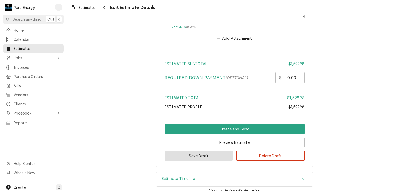
click at [211, 153] on button "Save Draft" at bounding box center [199, 156] width 68 height 10
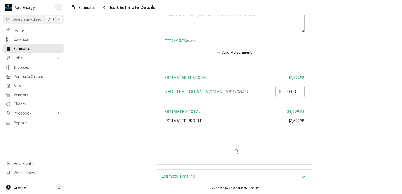
scroll to position [1275, 0]
